Goal: Submit feedback/report problem

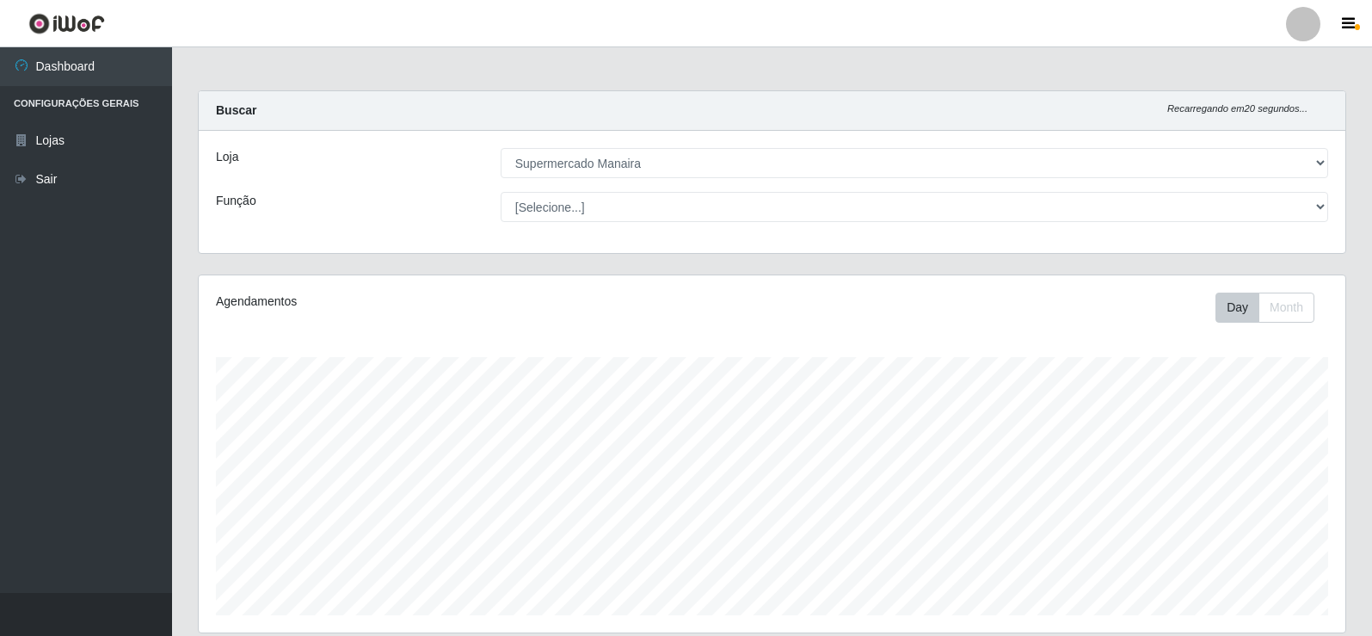
select select "443"
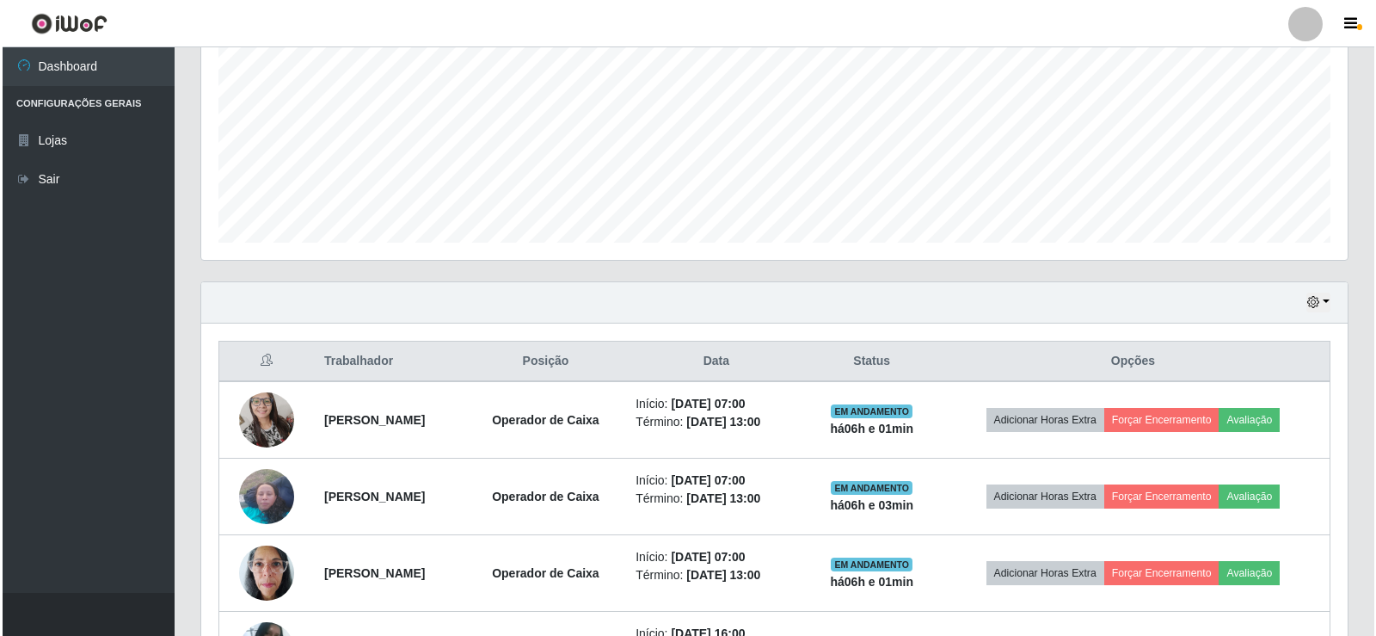
scroll to position [458, 0]
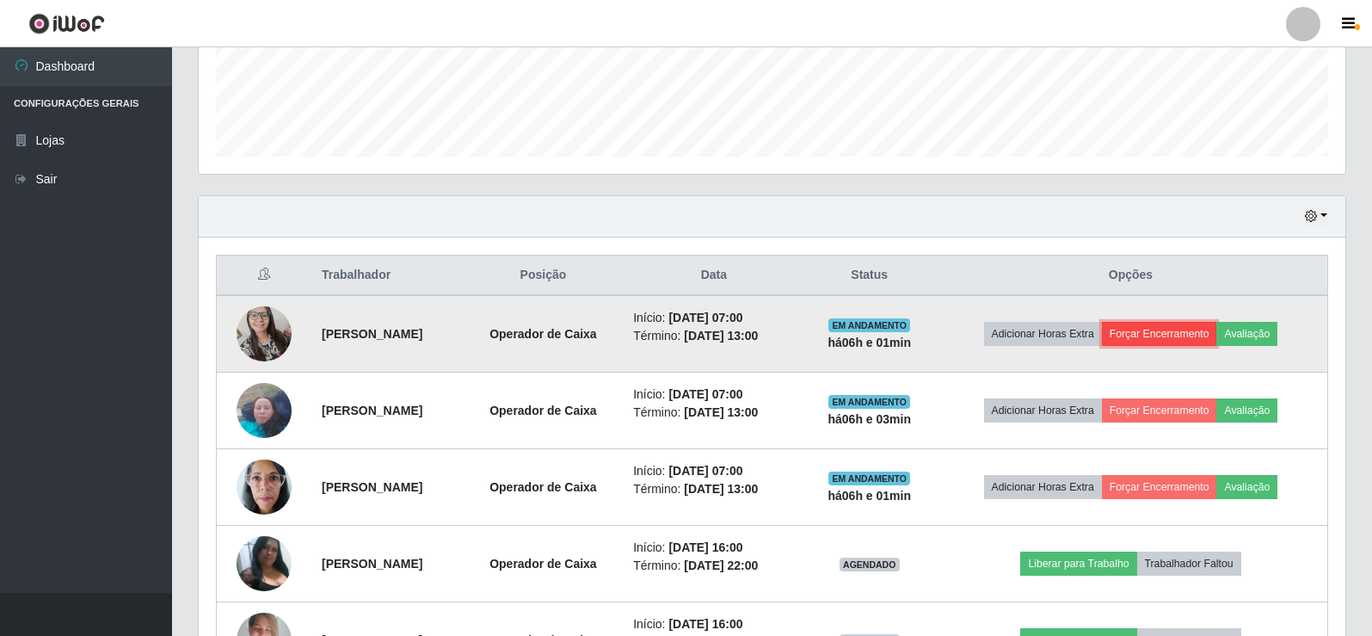
click at [1182, 337] on button "Forçar Encerramento" at bounding box center [1159, 334] width 115 height 24
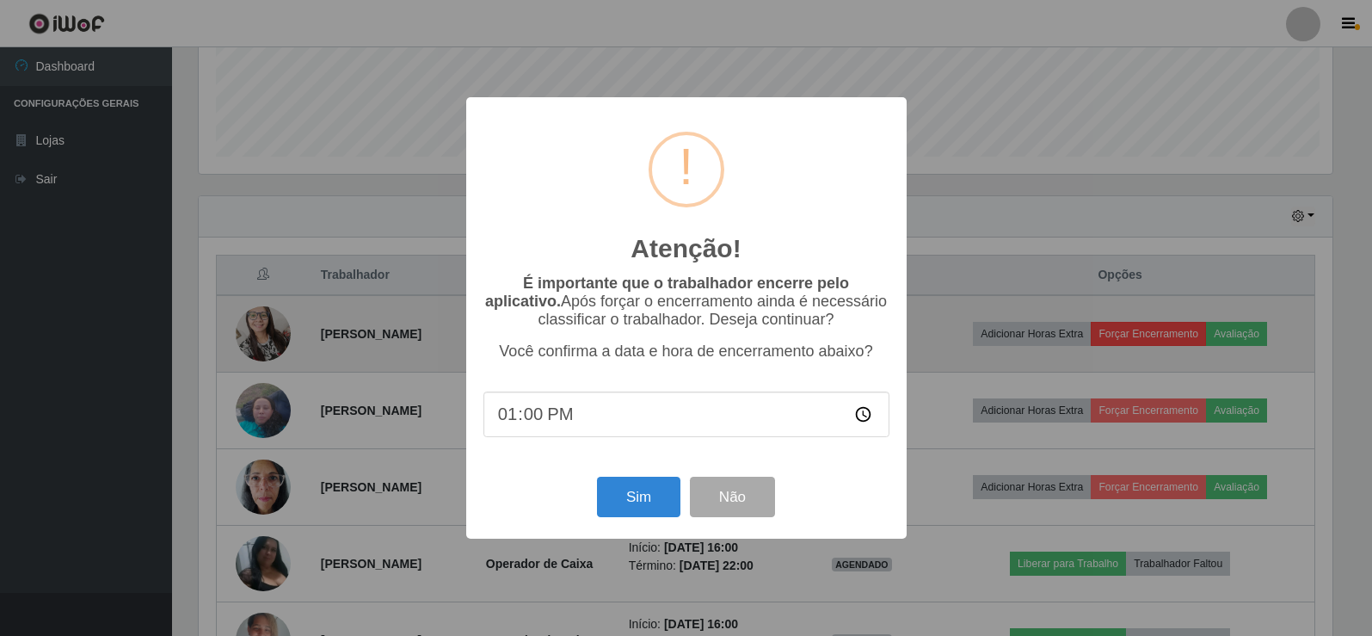
scroll to position [357, 1138]
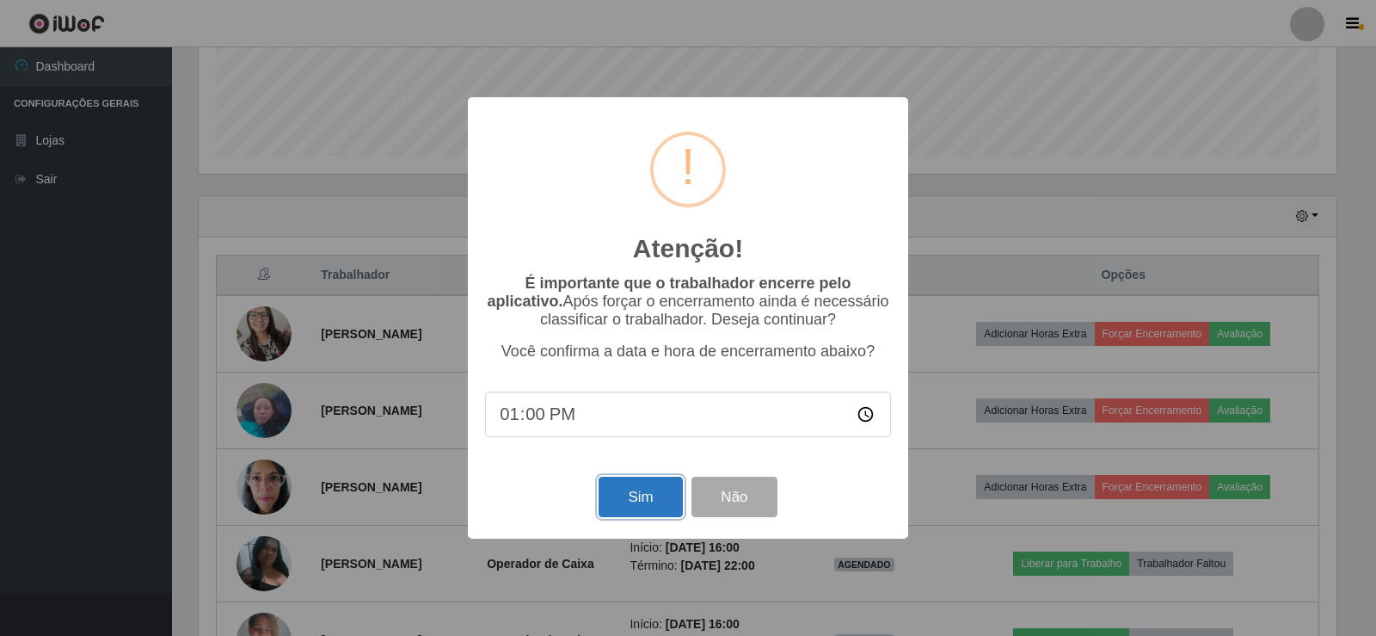
click at [656, 513] on button "Sim" at bounding box center [640, 497] width 83 height 40
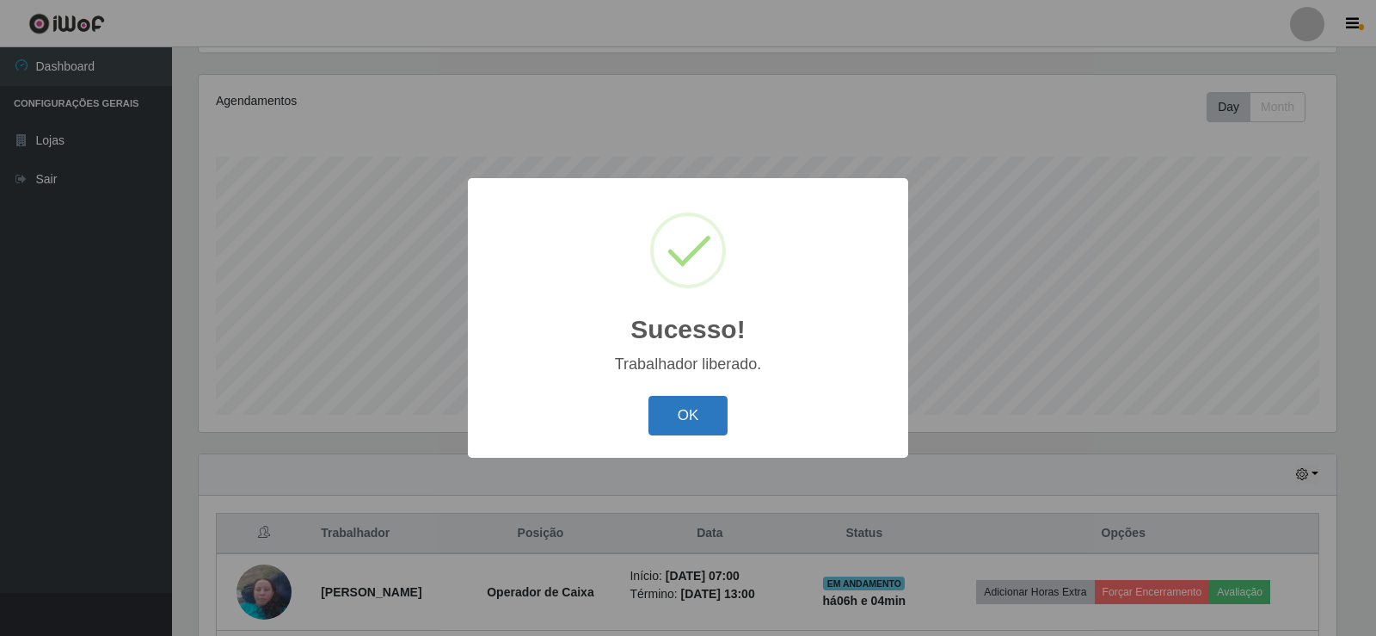
click at [696, 425] on button "OK" at bounding box center [689, 416] width 80 height 40
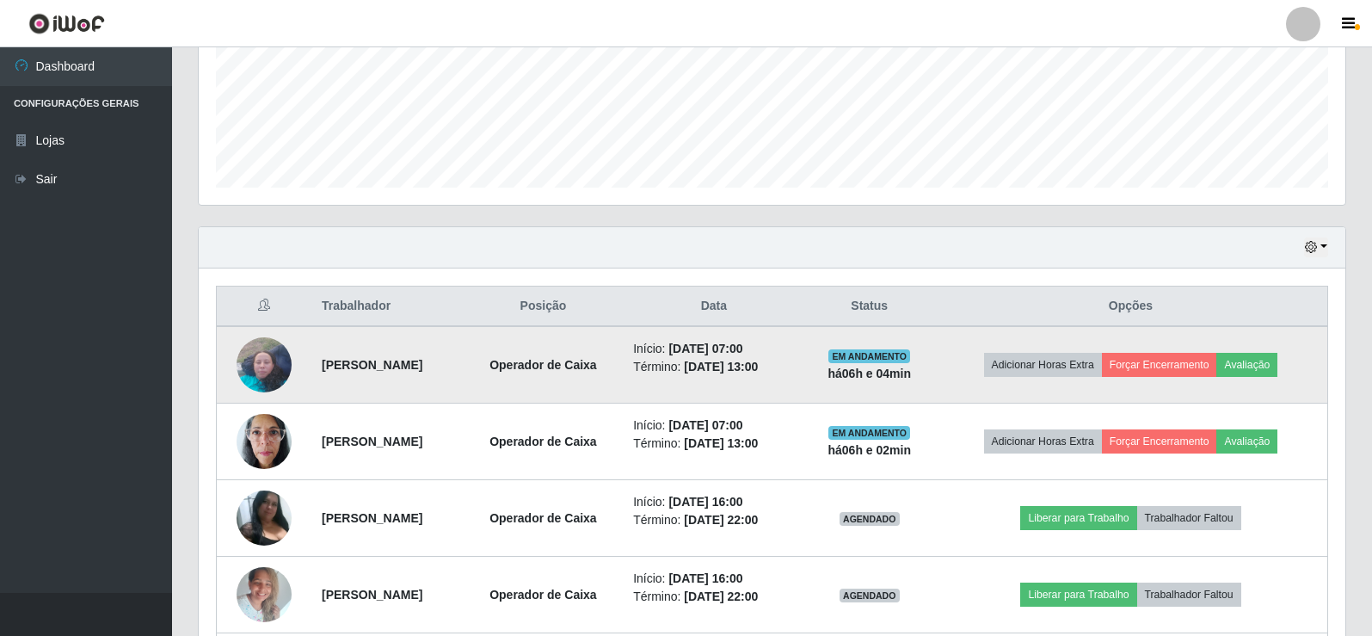
scroll to position [458, 0]
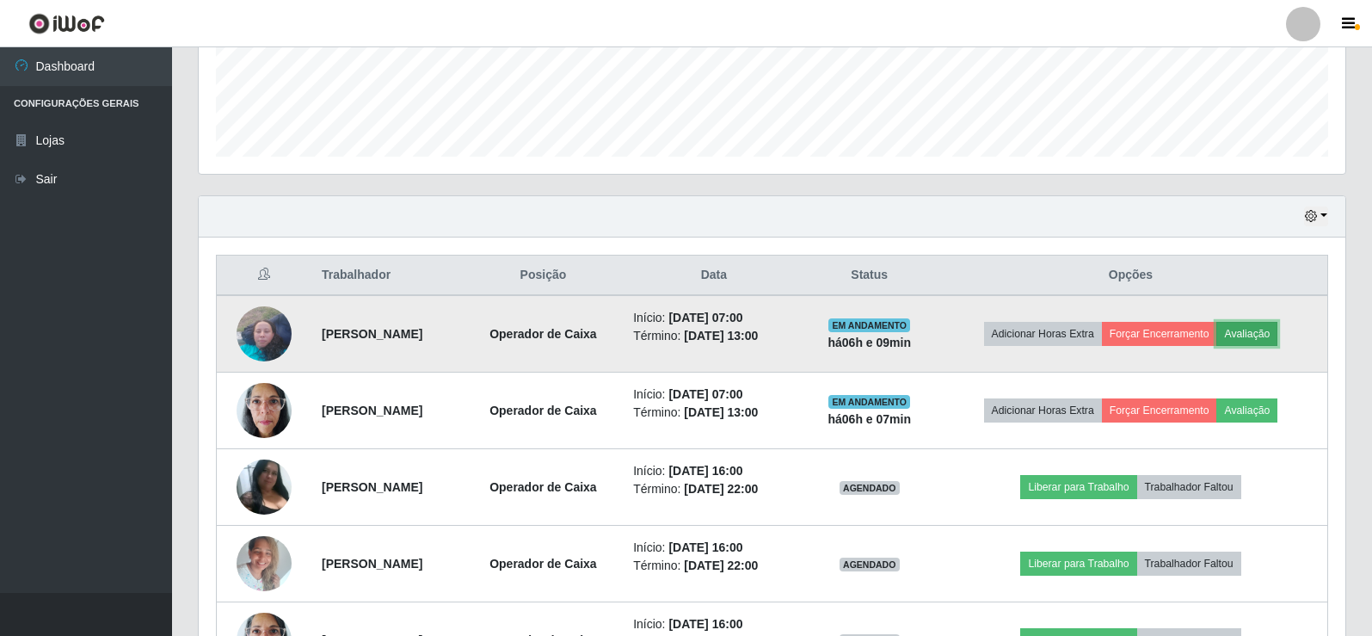
click at [1277, 335] on button "Avaliação" at bounding box center [1246, 334] width 61 height 24
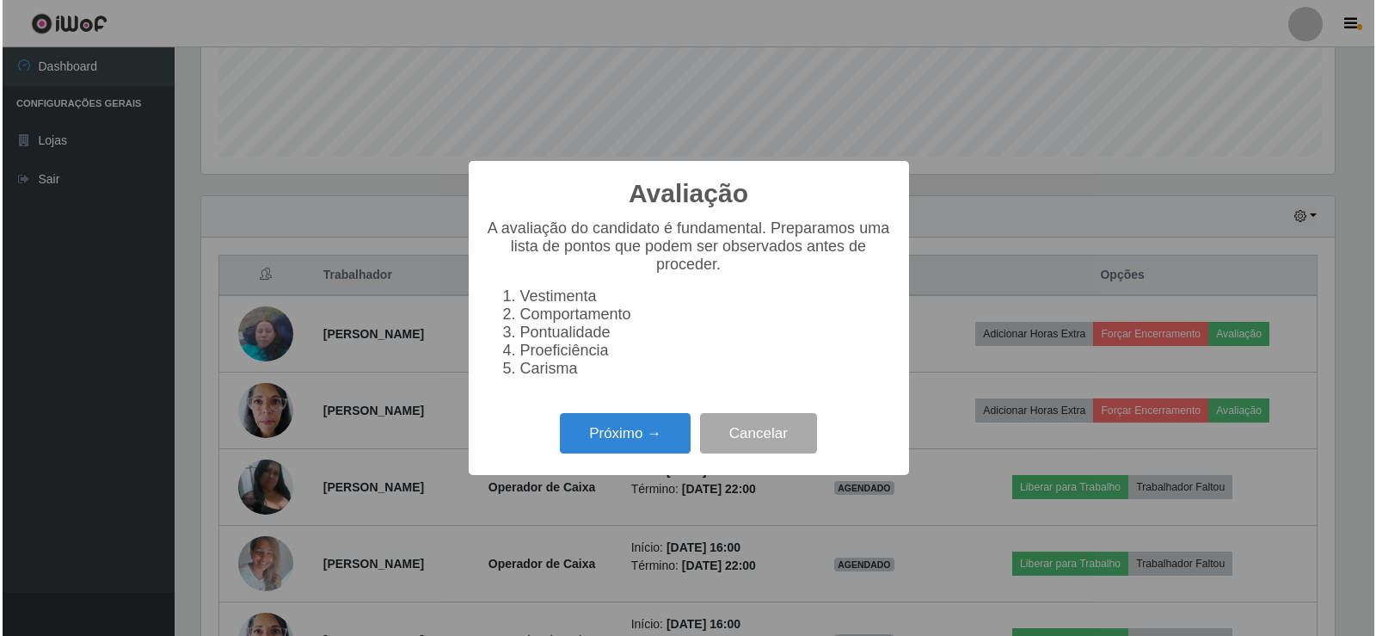
scroll to position [357, 1138]
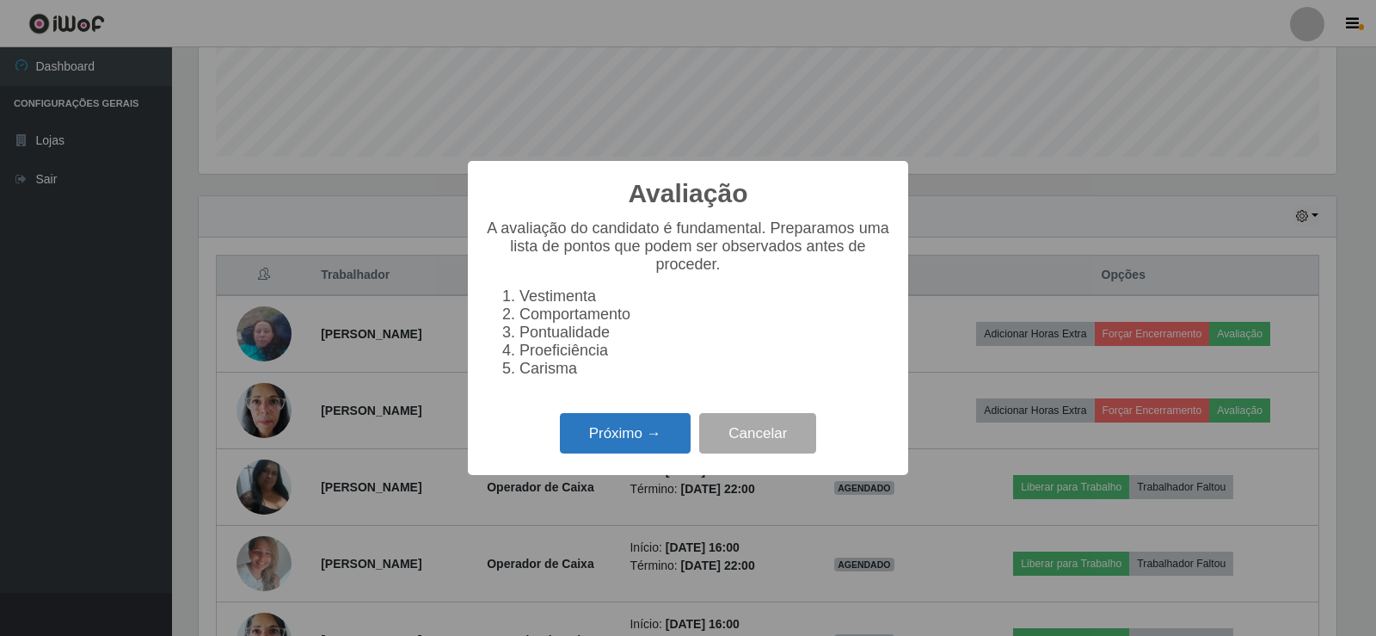
click at [635, 434] on button "Próximo →" at bounding box center [625, 433] width 131 height 40
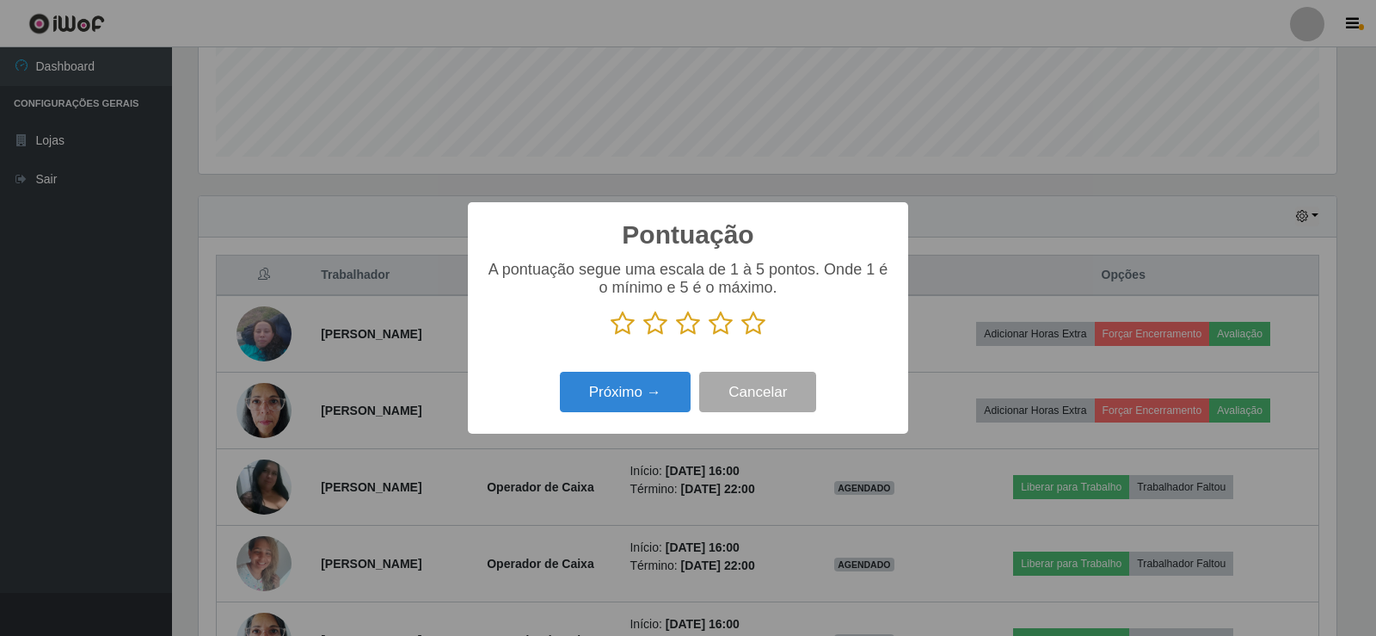
drag, startPoint x: 756, startPoint y: 323, endPoint x: 676, endPoint y: 378, distance: 97.1
click at [756, 324] on icon at bounding box center [753, 324] width 24 height 26
click at [741, 336] on input "radio" at bounding box center [741, 336] width 0 height 0
click at [630, 401] on button "Próximo →" at bounding box center [625, 392] width 131 height 40
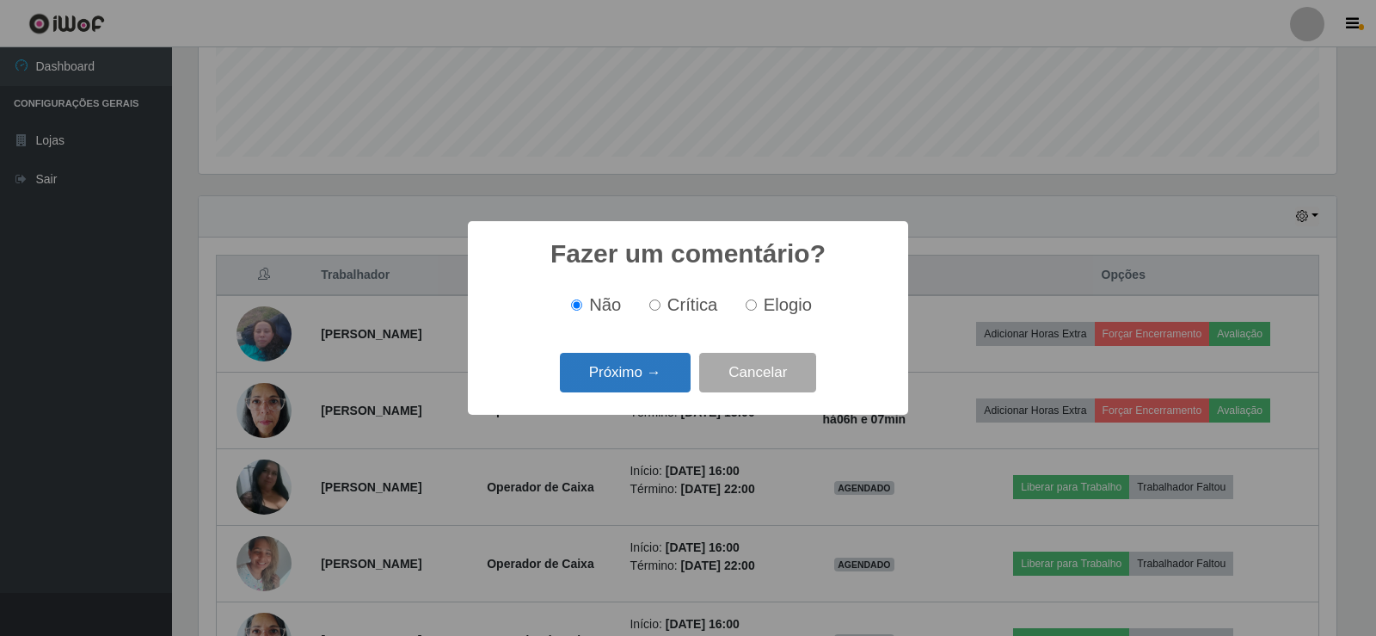
click at [643, 384] on button "Próximo →" at bounding box center [625, 373] width 131 height 40
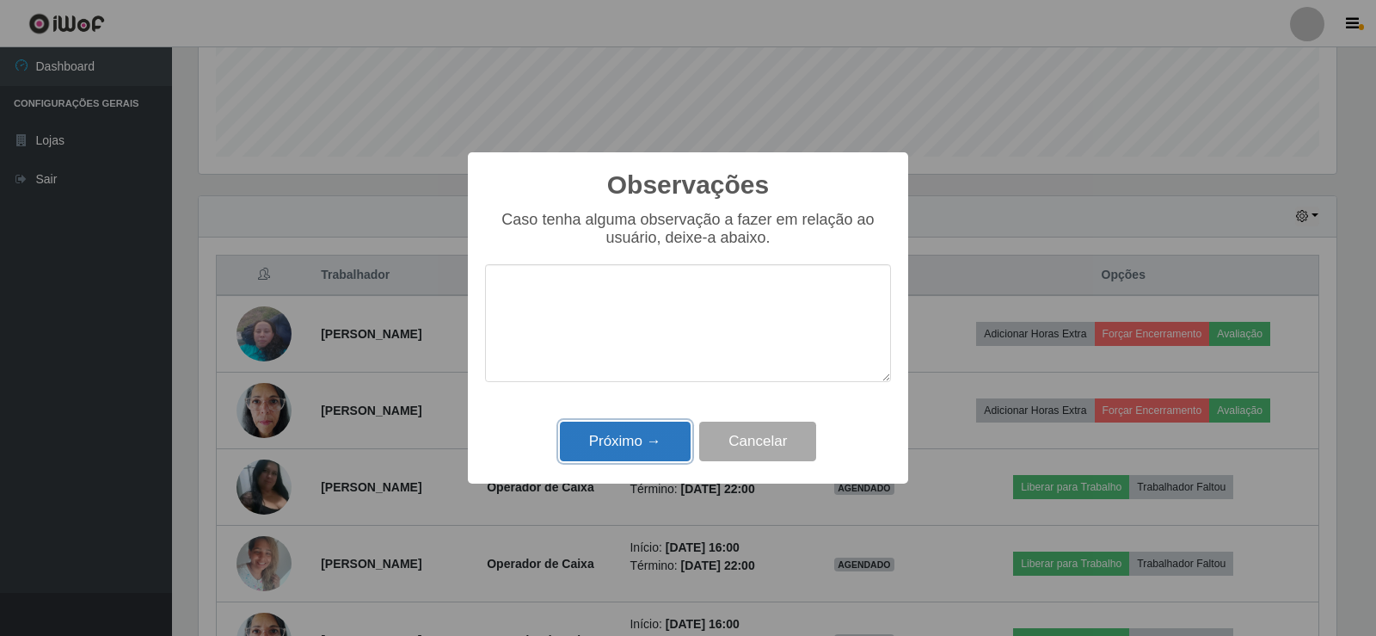
click at [618, 438] on button "Próximo →" at bounding box center [625, 441] width 131 height 40
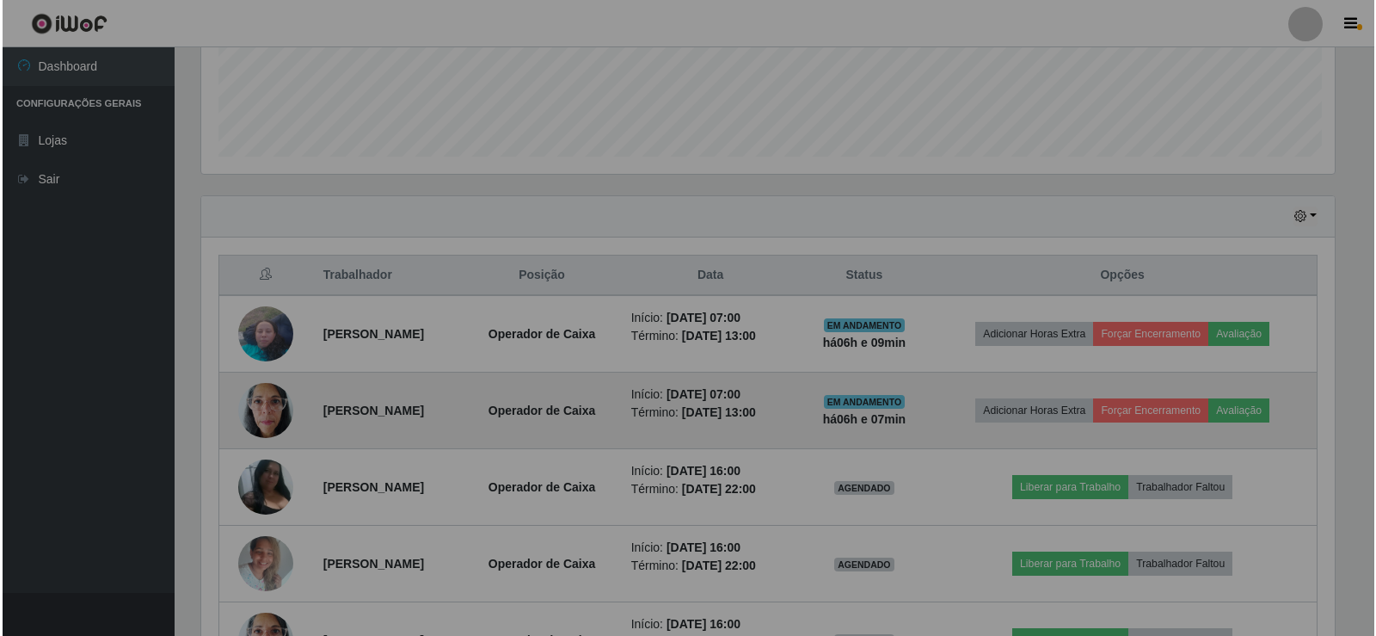
scroll to position [357, 1147]
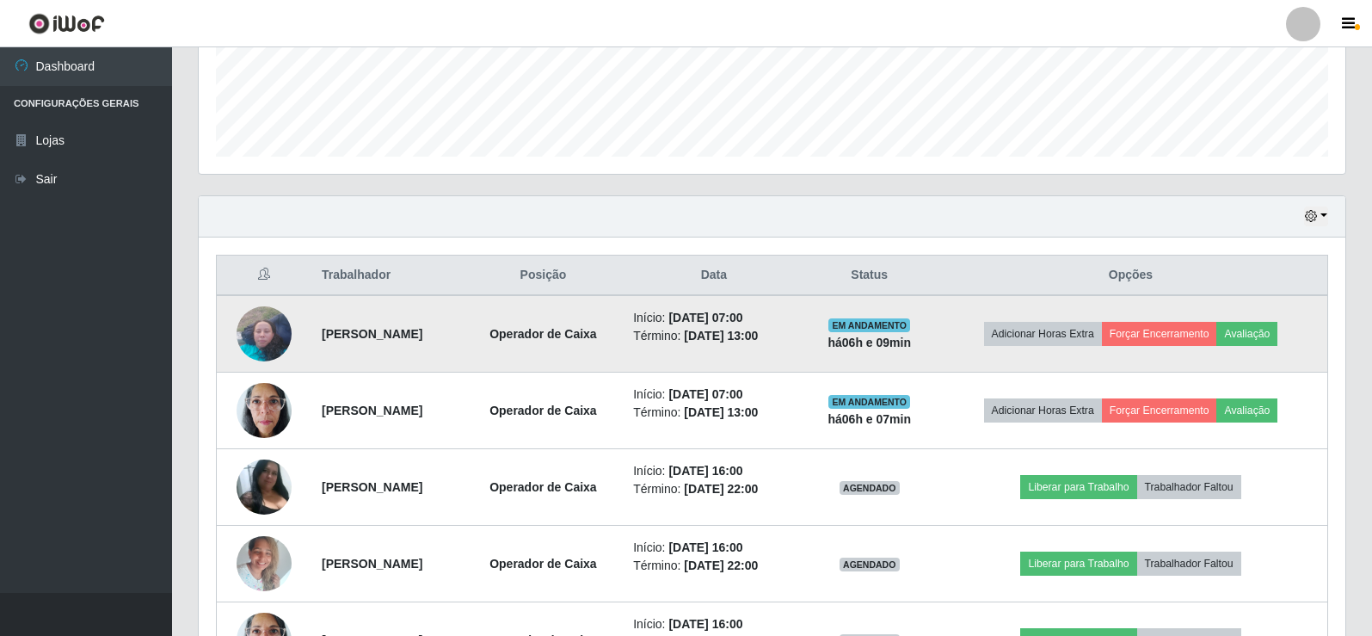
click at [1163, 320] on td "Adicionar Horas Extra Forçar Encerramento Avaliação" at bounding box center [1131, 333] width 394 height 77
click at [1159, 329] on button "Forçar Encerramento" at bounding box center [1159, 334] width 115 height 24
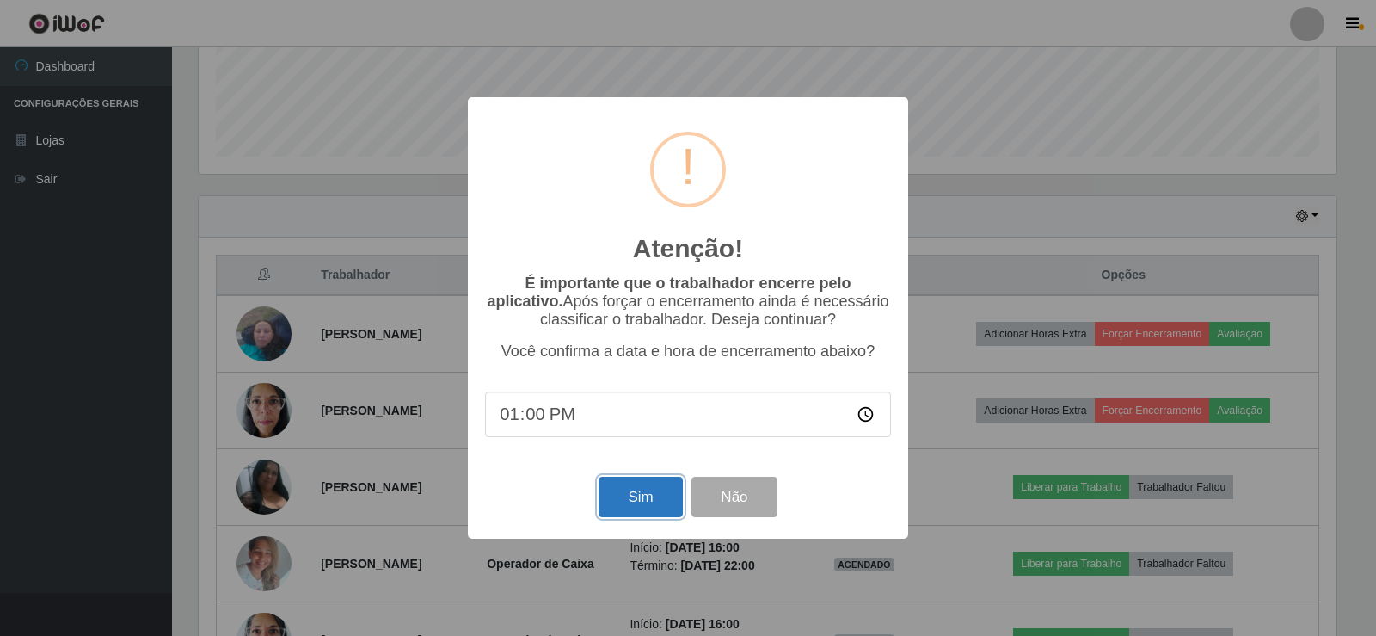
click at [620, 501] on button "Sim" at bounding box center [640, 497] width 83 height 40
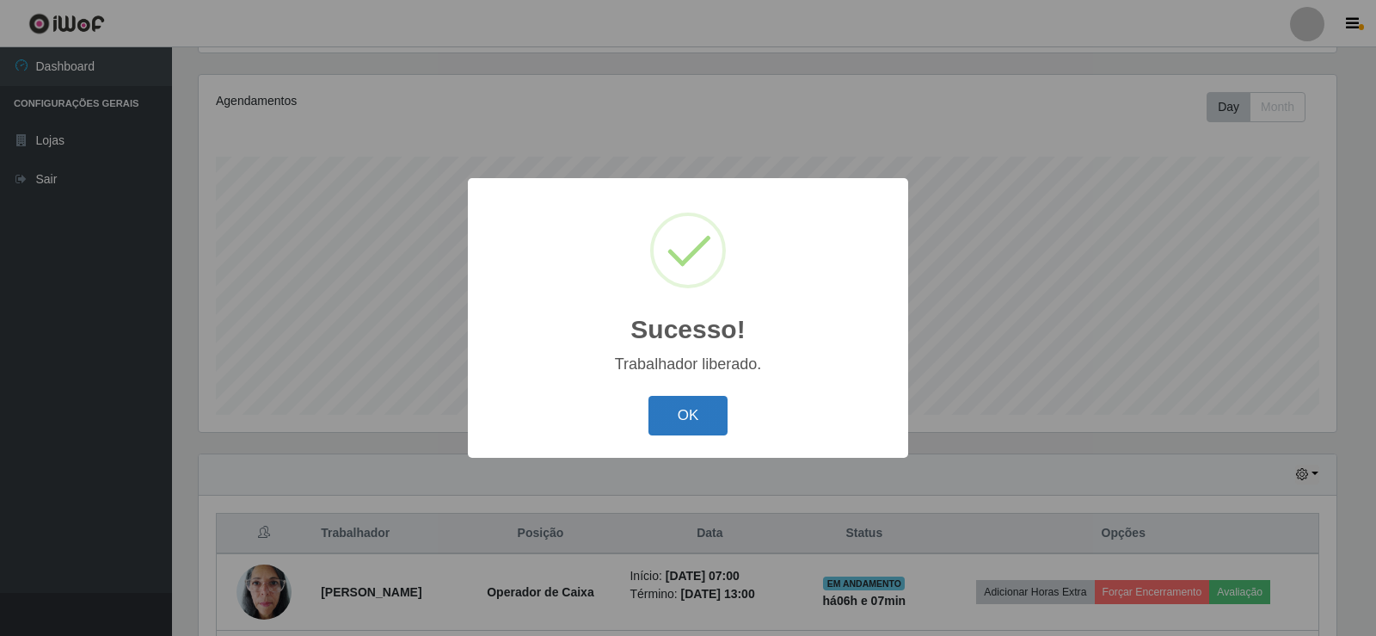
click at [687, 407] on button "OK" at bounding box center [689, 416] width 80 height 40
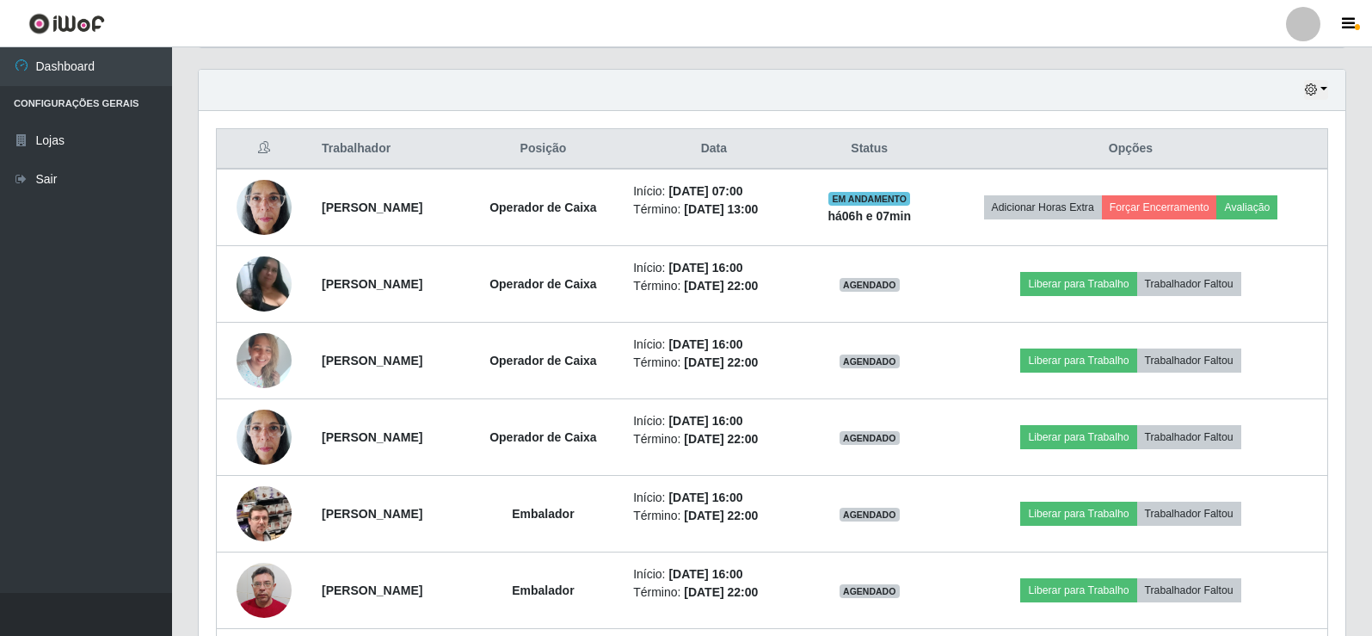
scroll to position [630, 0]
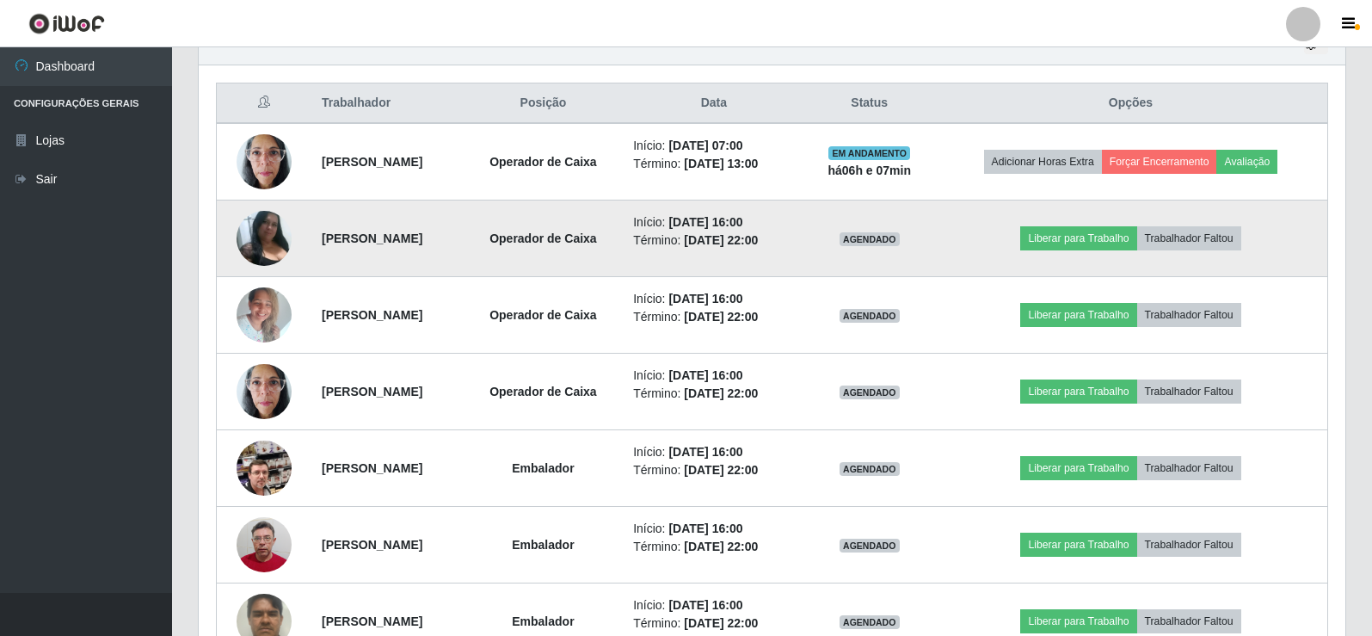
click at [265, 255] on img at bounding box center [264, 238] width 55 height 54
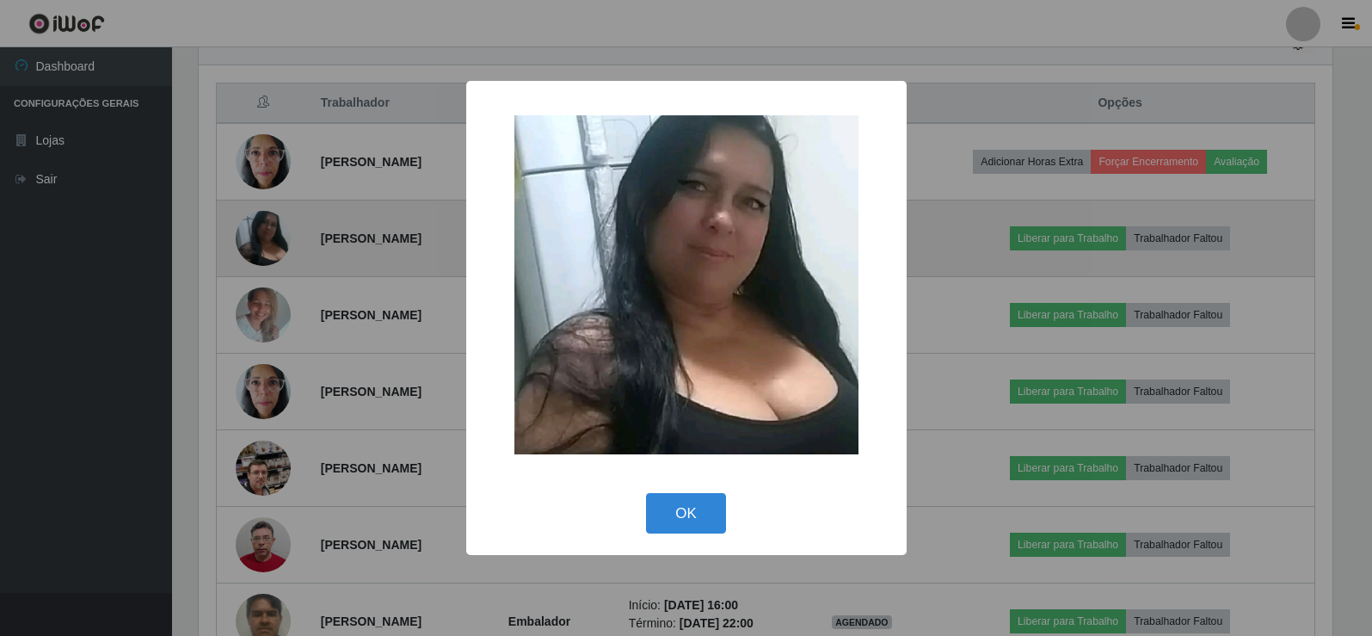
scroll to position [357, 1138]
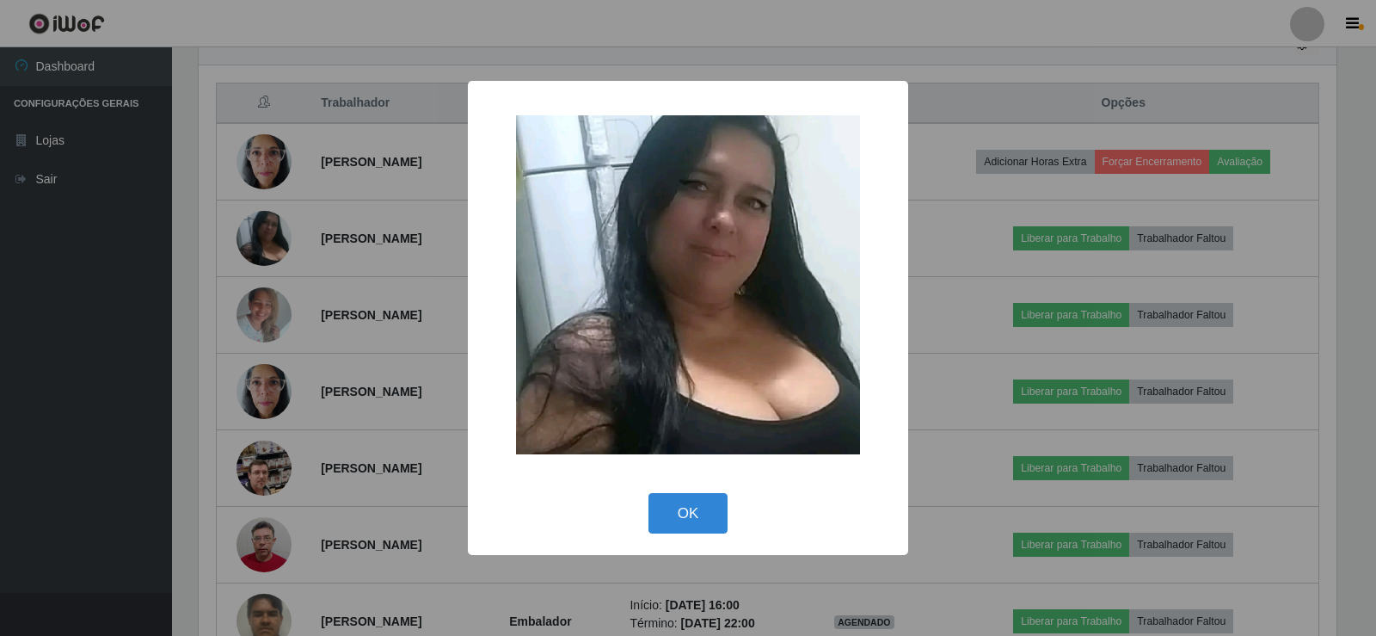
click at [1005, 83] on div "× OK Cancel" at bounding box center [688, 318] width 1376 height 636
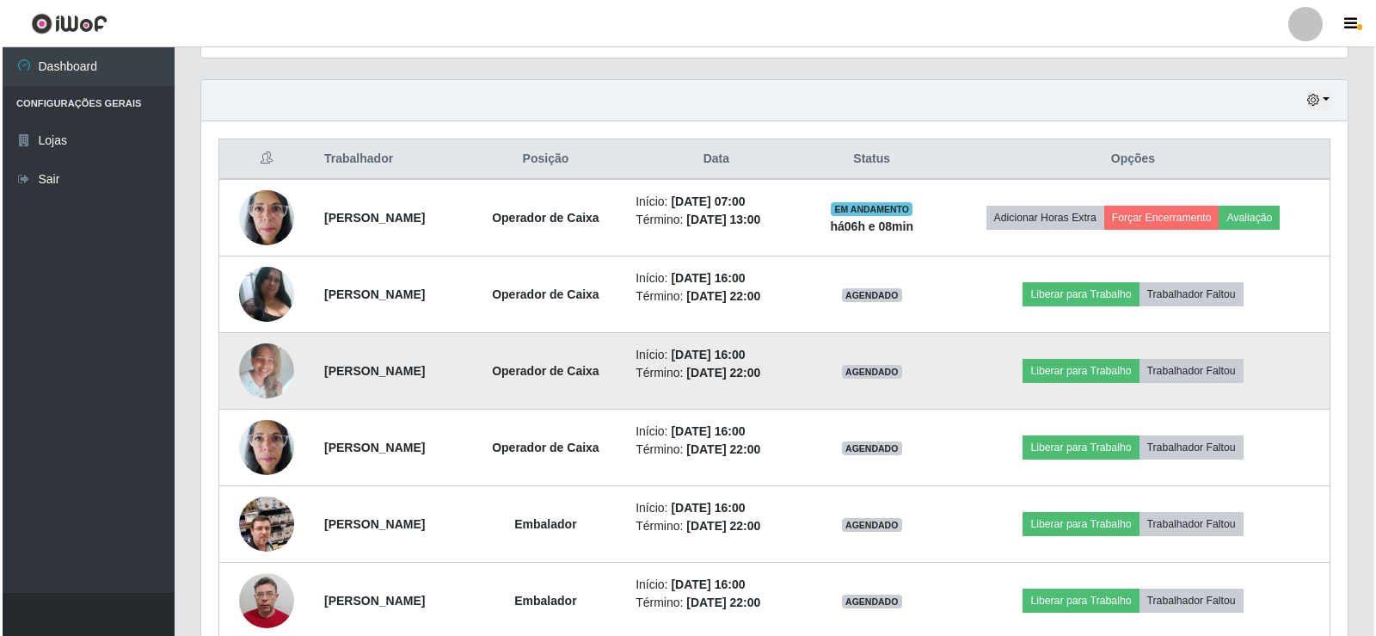
scroll to position [564, 0]
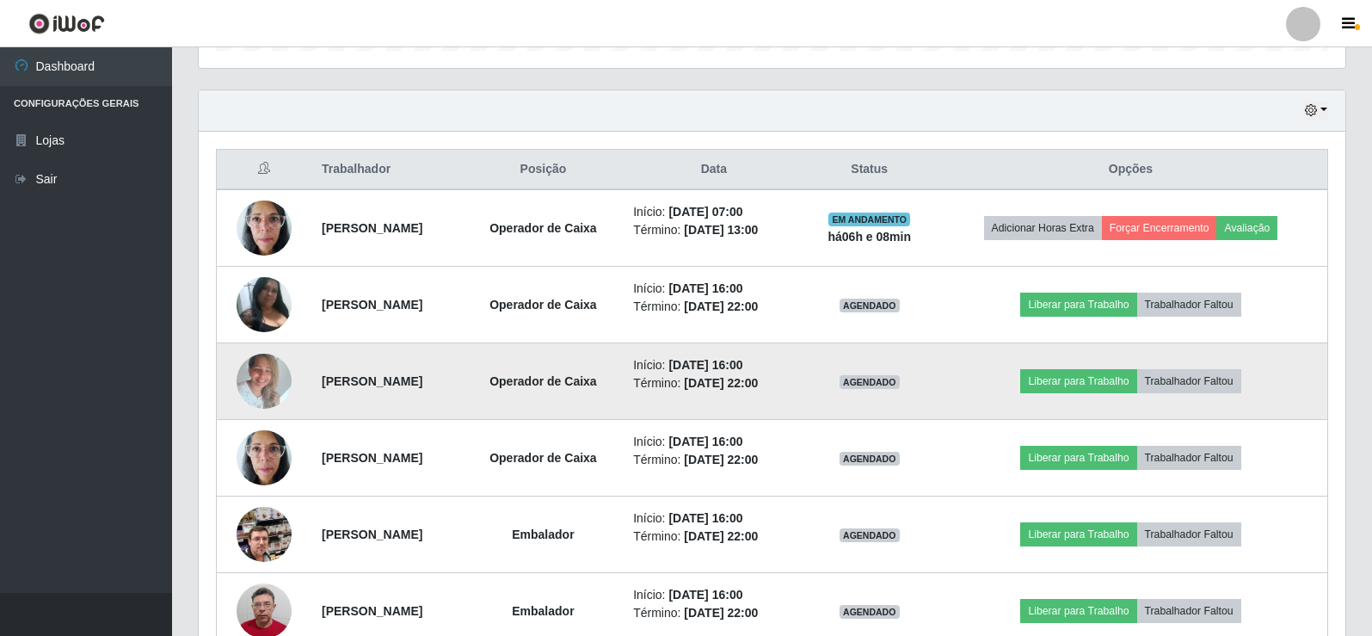
click at [275, 374] on img at bounding box center [264, 380] width 55 height 73
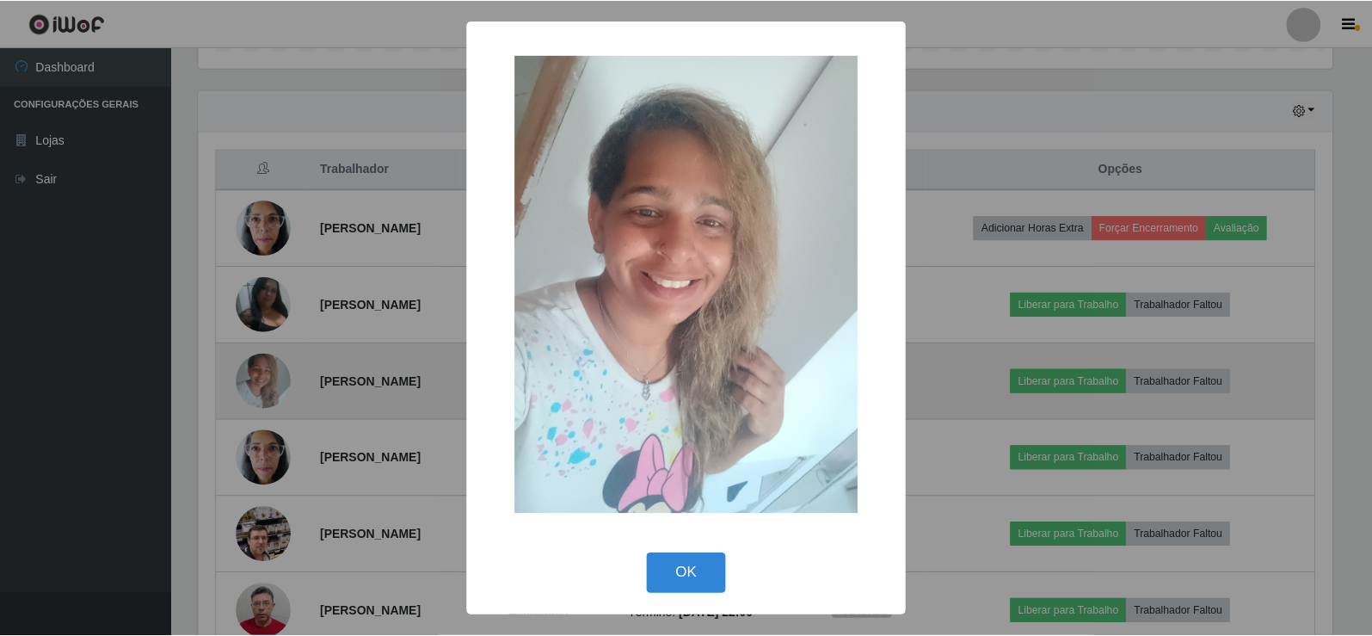
scroll to position [357, 1138]
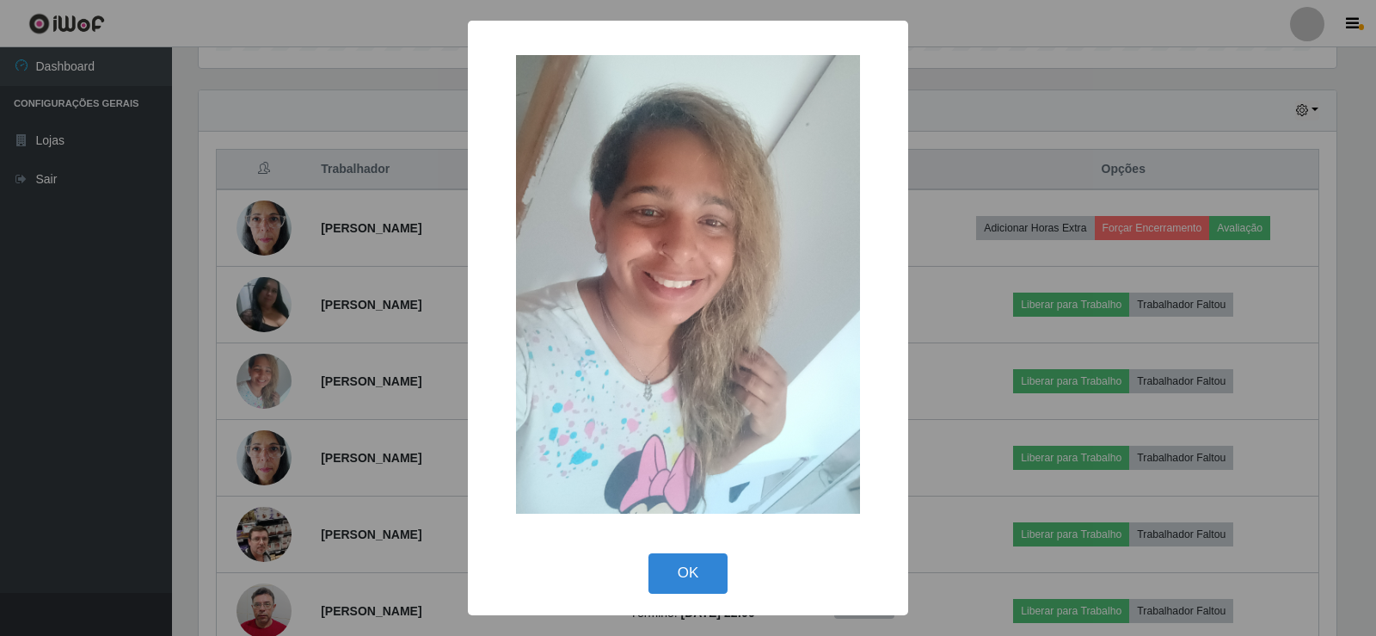
click at [1022, 59] on div "× OK Cancel" at bounding box center [688, 318] width 1376 height 636
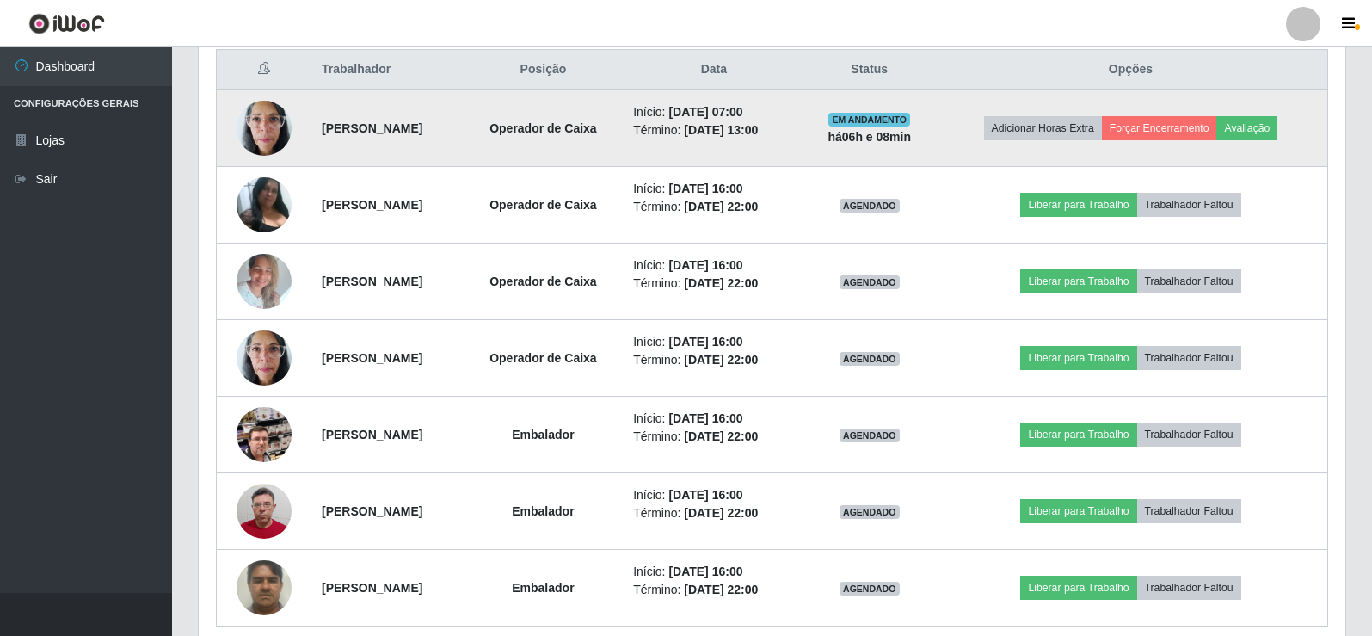
scroll to position [478, 0]
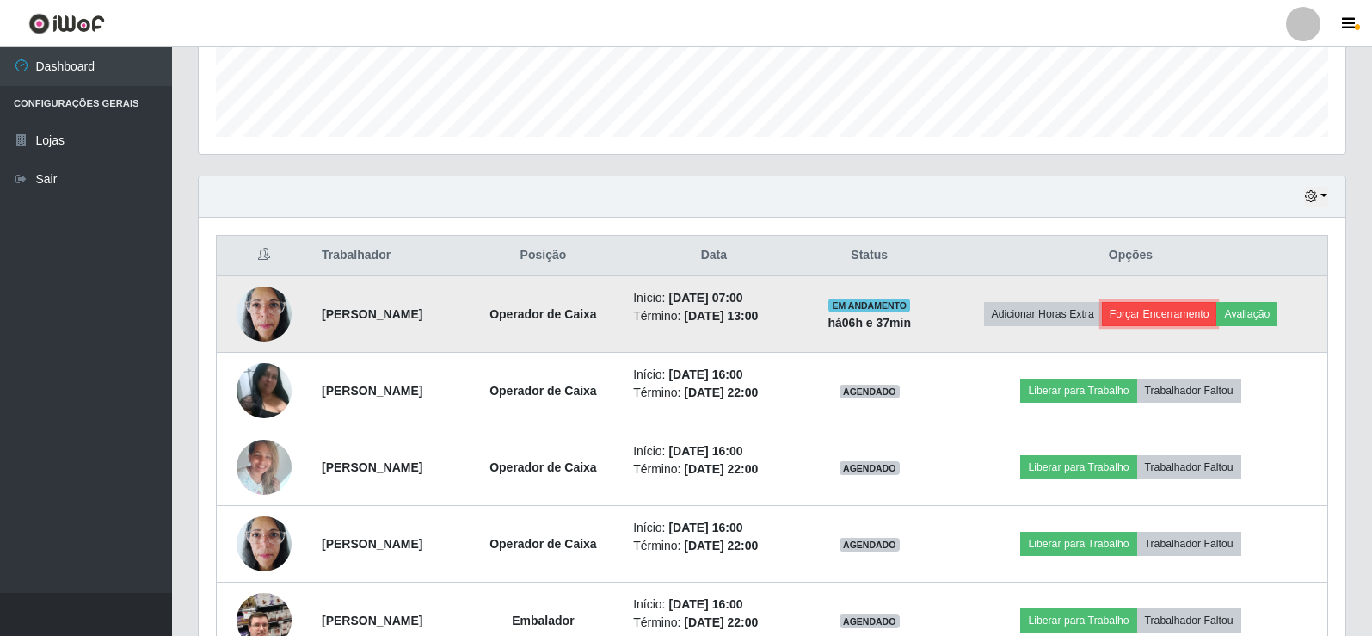
click at [1171, 313] on button "Forçar Encerramento" at bounding box center [1159, 314] width 115 height 24
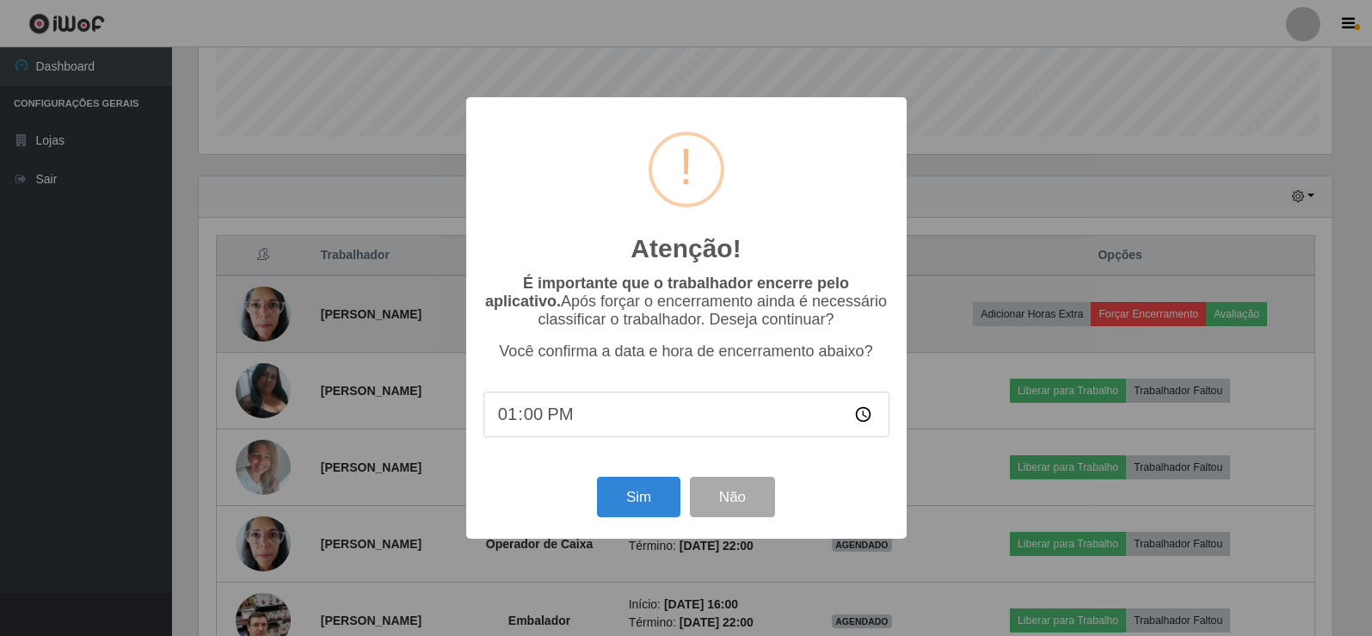
scroll to position [357, 1138]
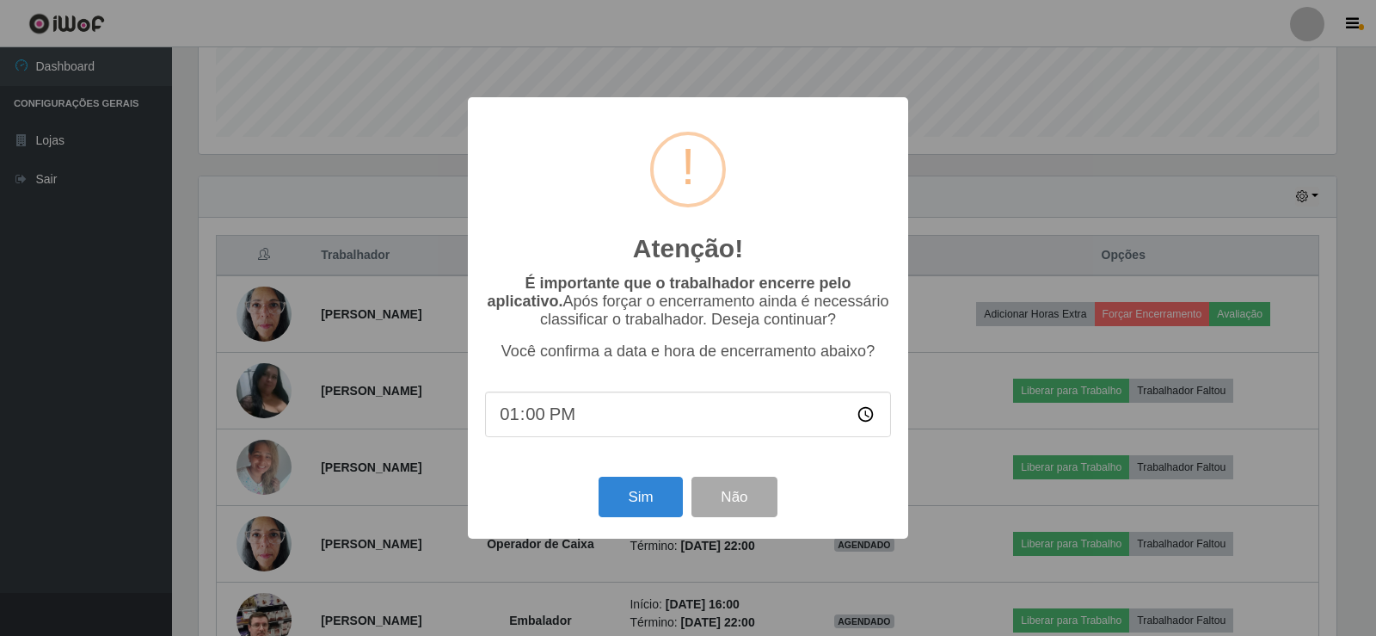
click at [542, 418] on input "13:00" at bounding box center [688, 414] width 406 height 46
type input "13:40"
click at [639, 492] on button "Sim" at bounding box center [640, 497] width 83 height 40
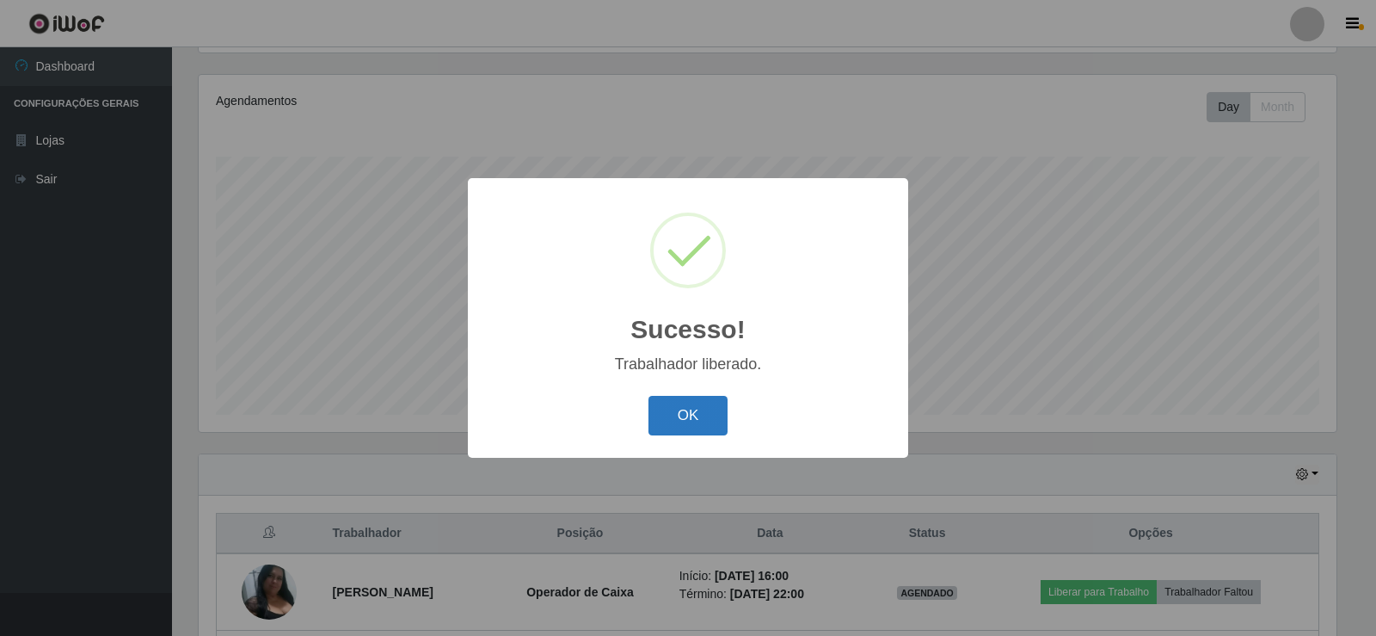
click at [689, 415] on button "OK" at bounding box center [689, 416] width 80 height 40
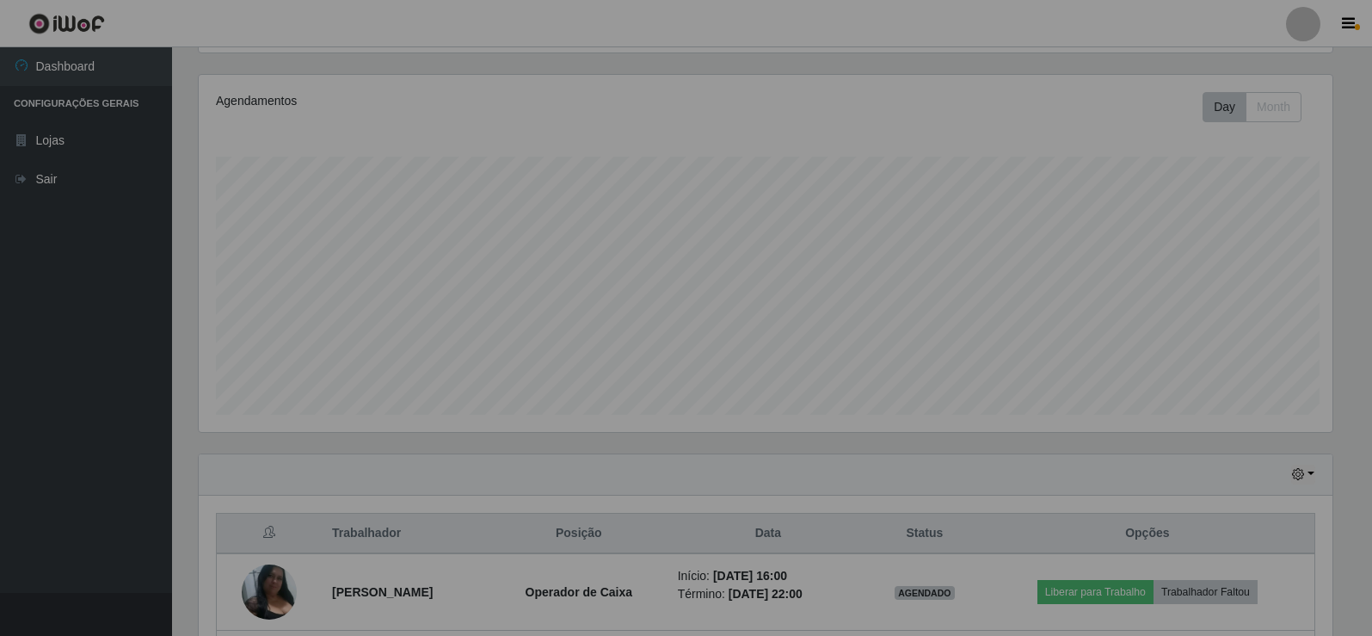
scroll to position [357, 1147]
